Goal: Transaction & Acquisition: Purchase product/service

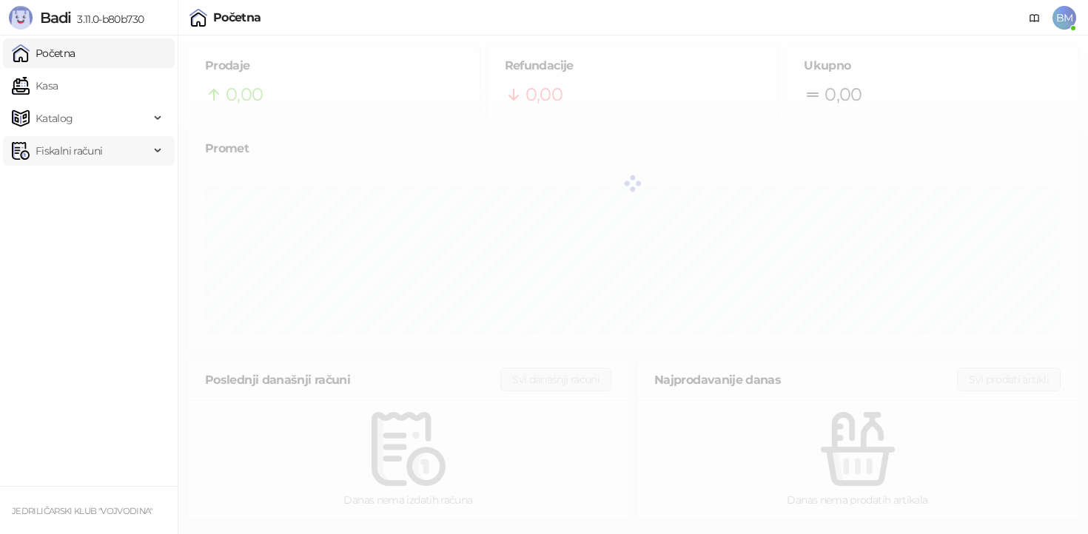
click at [93, 155] on span "Fiskalni računi" at bounding box center [69, 151] width 67 height 30
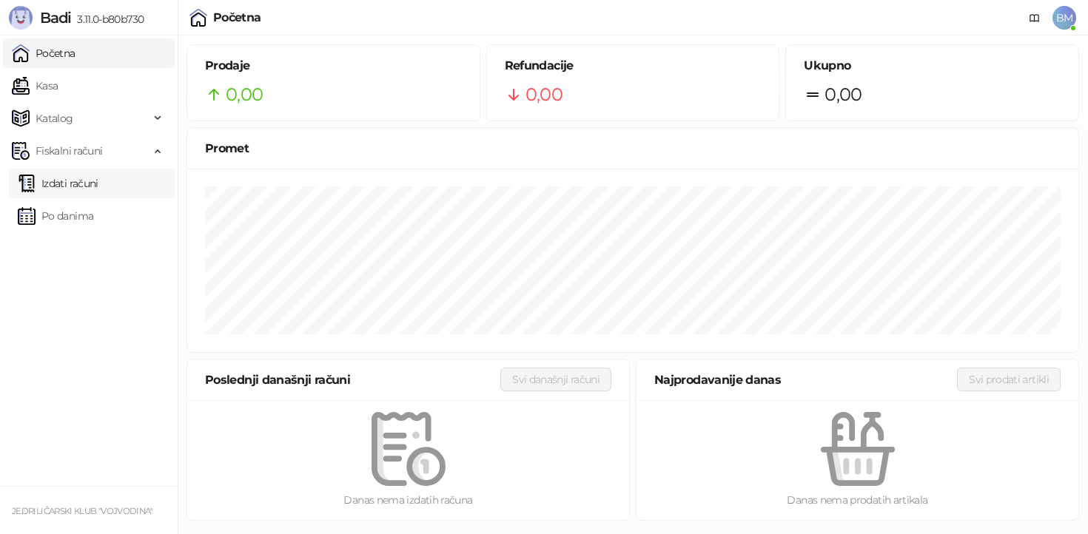
click at [90, 186] on link "Izdati računi" at bounding box center [58, 184] width 81 height 30
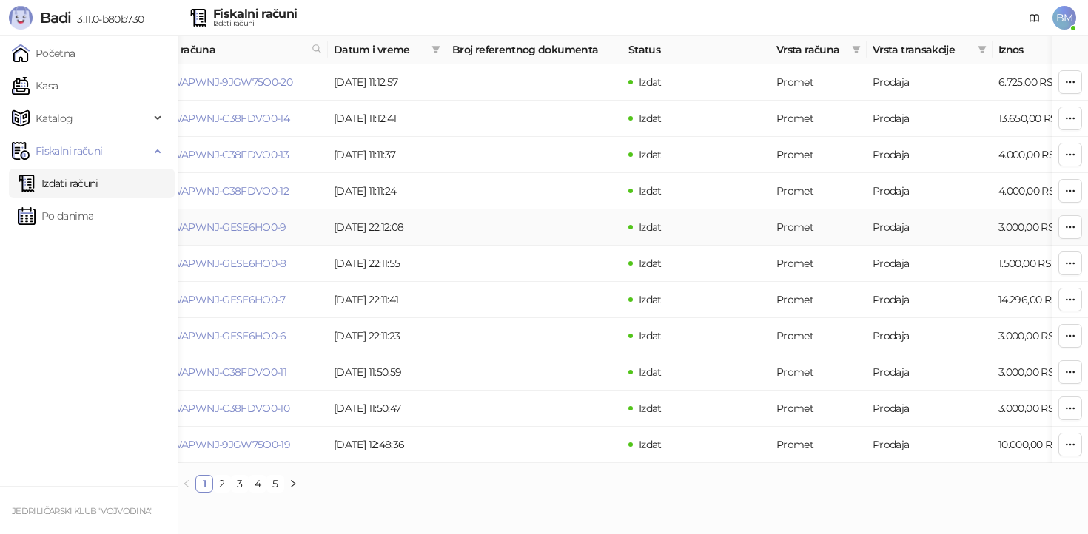
scroll to position [0, 27]
click at [58, 77] on link "Kasa" at bounding box center [35, 86] width 46 height 30
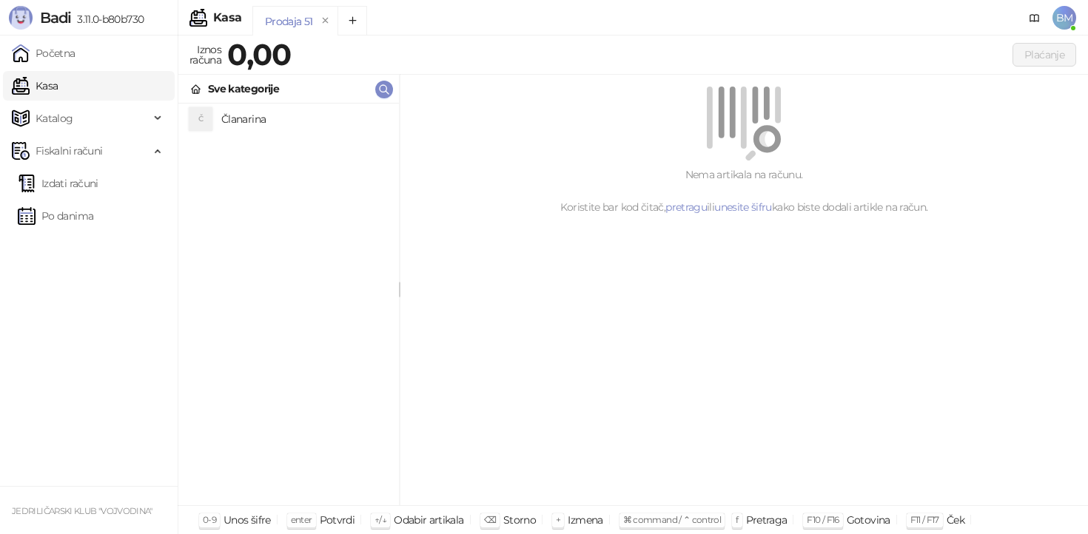
click at [272, 121] on h4 "Članarina" at bounding box center [304, 119] width 166 height 24
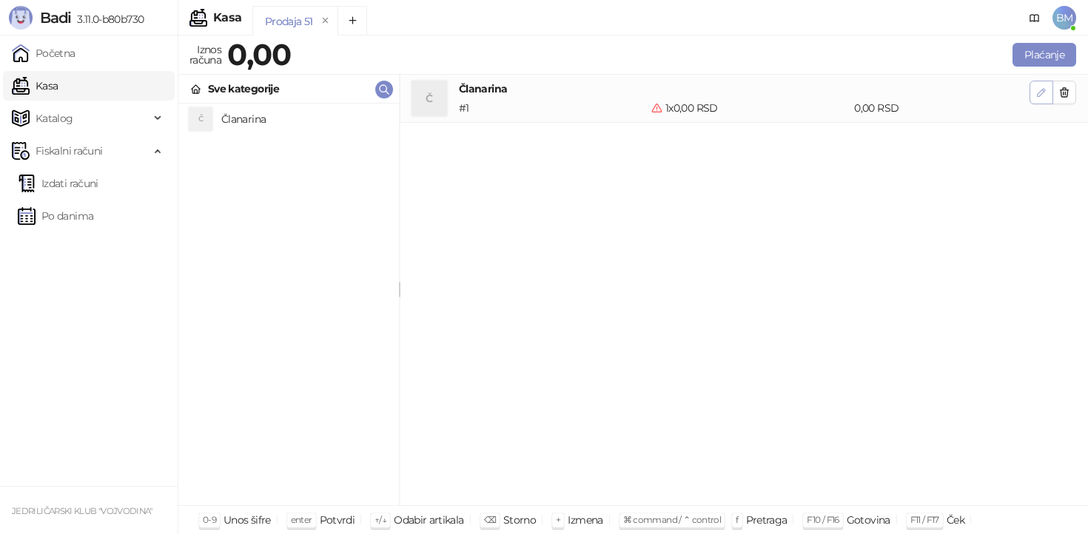
click at [1041, 91] on icon "button" at bounding box center [1042, 93] width 12 height 12
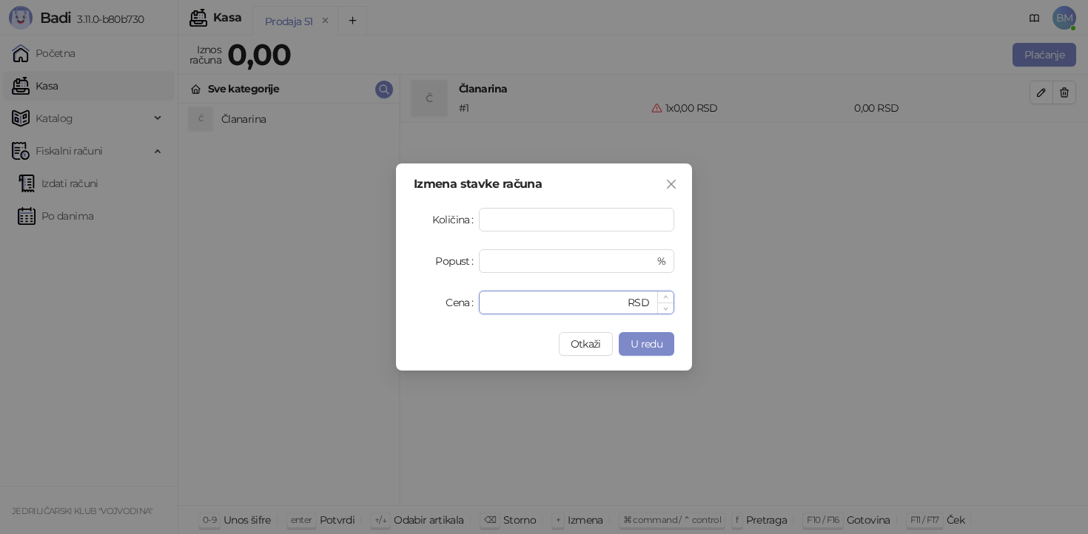
click at [538, 302] on input "*" at bounding box center [556, 303] width 137 height 22
type input "****"
click at [645, 343] on span "U redu" at bounding box center [647, 344] width 32 height 13
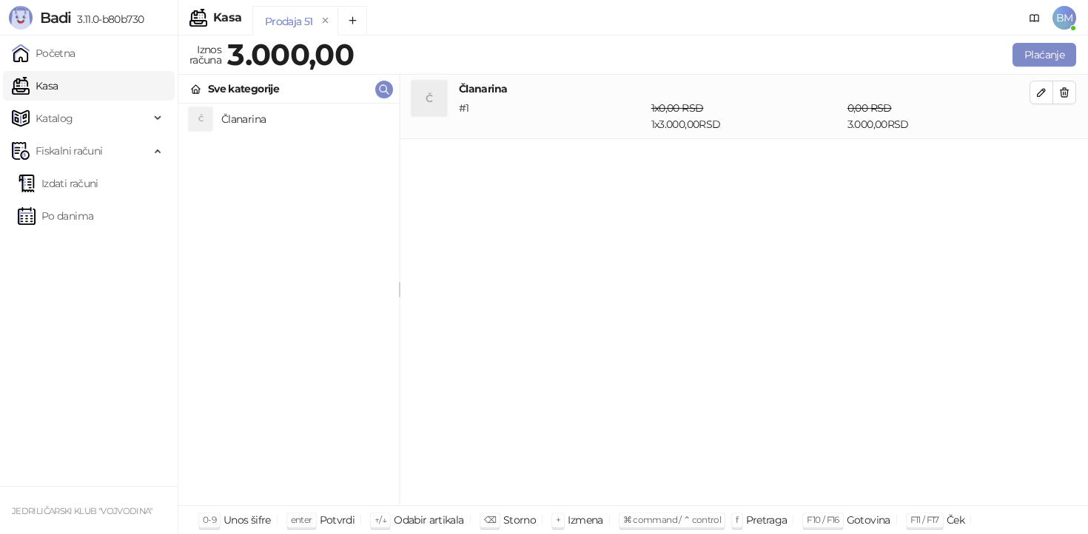
click at [845, 245] on div "Č Članarina # 1 1 x 0,00 RSD 1 x 3.000,00 RSD 0,00 RSD 3.000,00 RSD" at bounding box center [744, 291] width 688 height 432
click at [1044, 53] on button "Plaćanje" at bounding box center [1045, 55] width 64 height 24
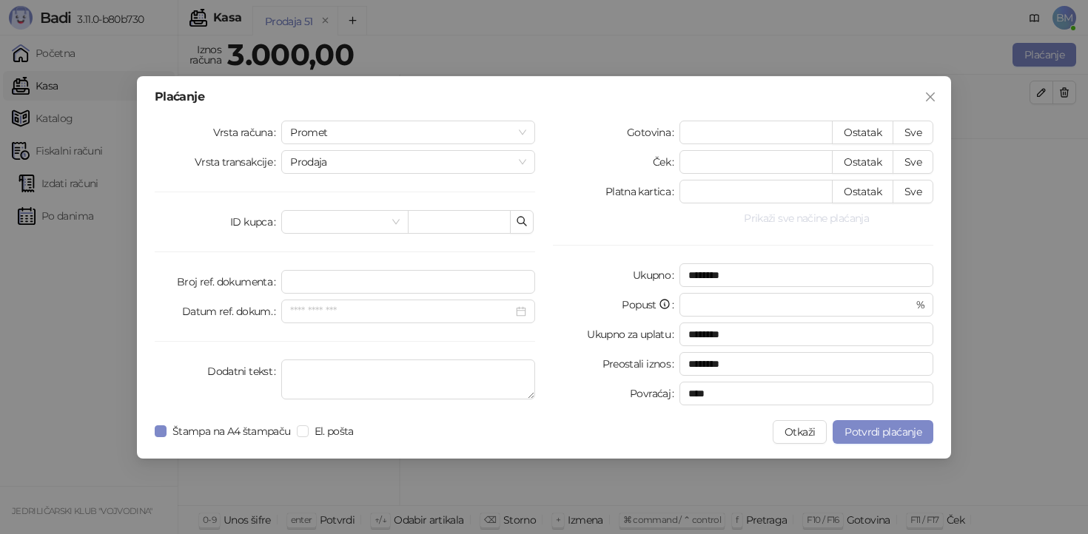
click at [782, 219] on button "Prikaži sve načine plaćanja" at bounding box center [806, 218] width 254 height 18
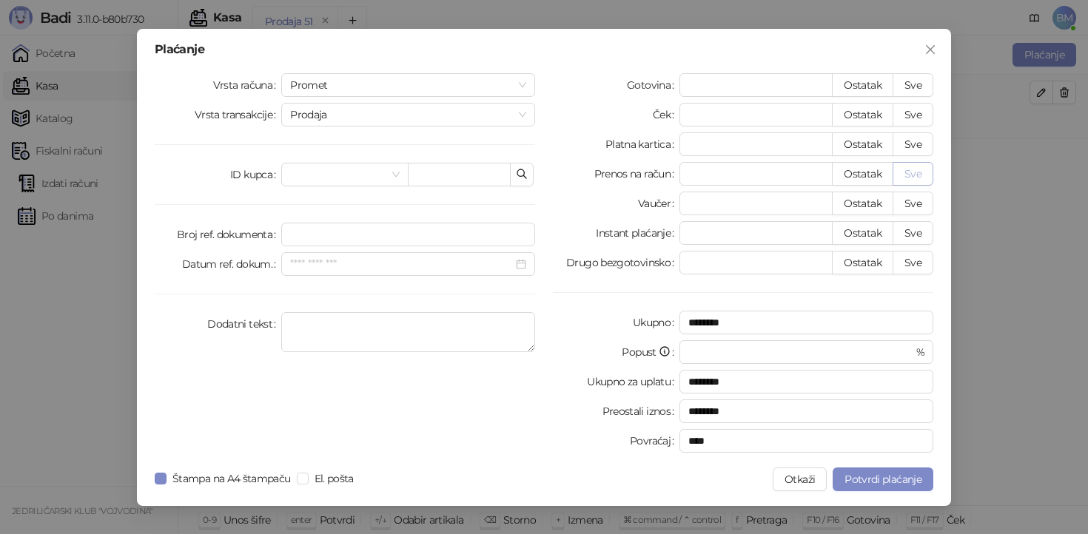
click at [920, 175] on button "Sve" at bounding box center [913, 174] width 41 height 24
type input "****"
click at [245, 475] on span "Štampa na A4 štampaču" at bounding box center [232, 479] width 130 height 16
click at [864, 475] on span "Potvrdi plaćanje" at bounding box center [883, 479] width 77 height 13
